Goal: Navigation & Orientation: Find specific page/section

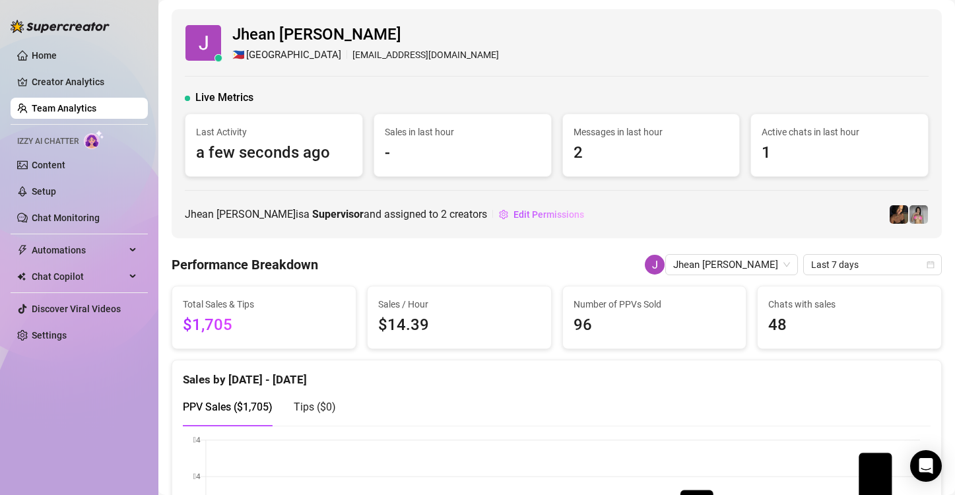
click at [63, 79] on link "Creator Analytics" at bounding box center [85, 81] width 106 height 21
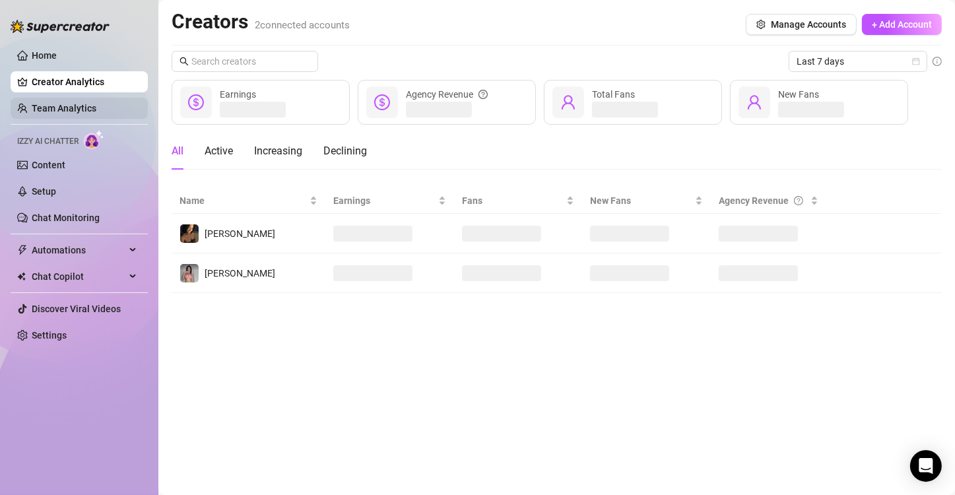
click at [71, 110] on link "Team Analytics" at bounding box center [64, 108] width 65 height 11
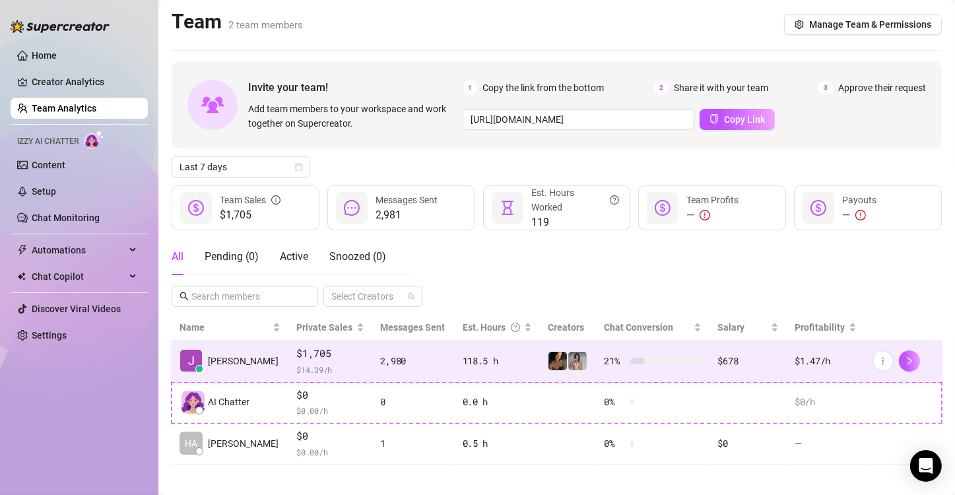
click at [323, 355] on span "$1,705" at bounding box center [330, 354] width 68 height 16
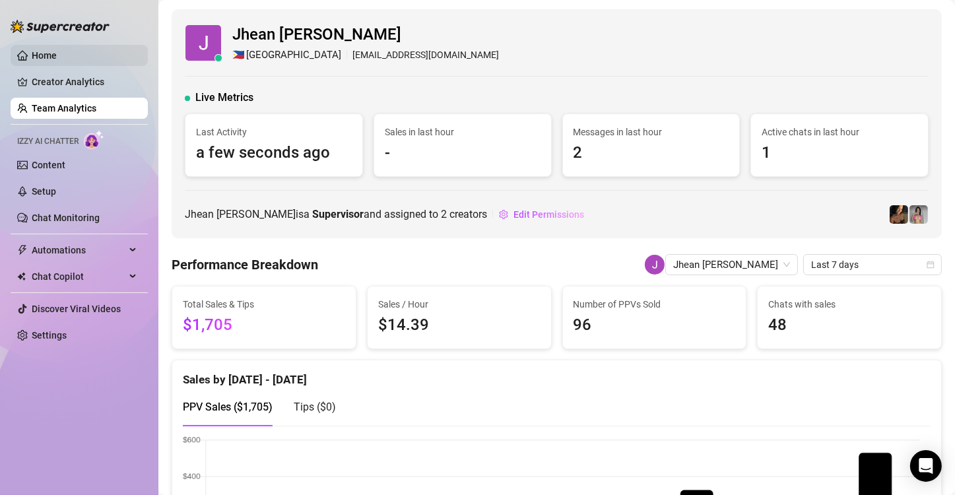
click at [57, 50] on link "Home" at bounding box center [44, 55] width 25 height 11
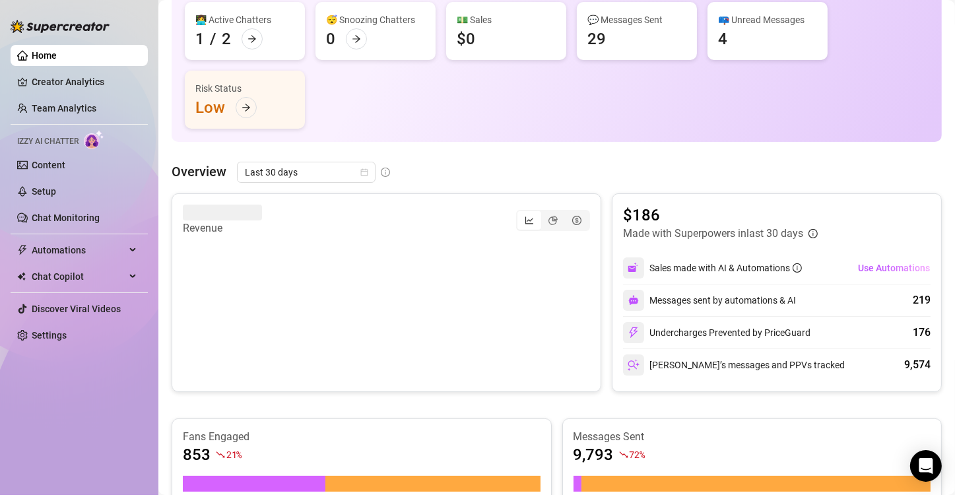
scroll to position [164, 0]
